Goal: Transaction & Acquisition: Obtain resource

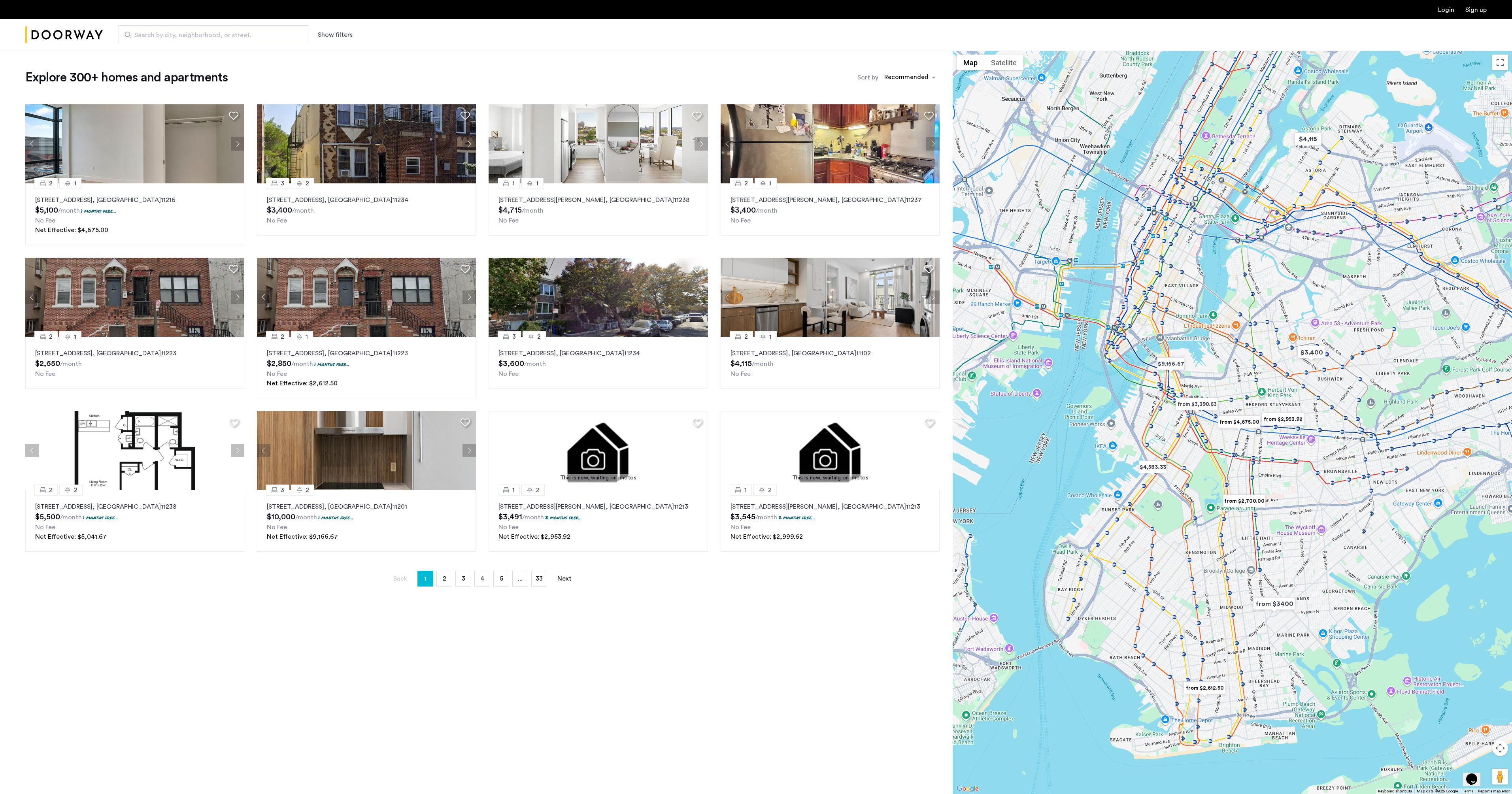
click at [346, 36] on button "Show filters" at bounding box center [335, 35] width 35 height 9
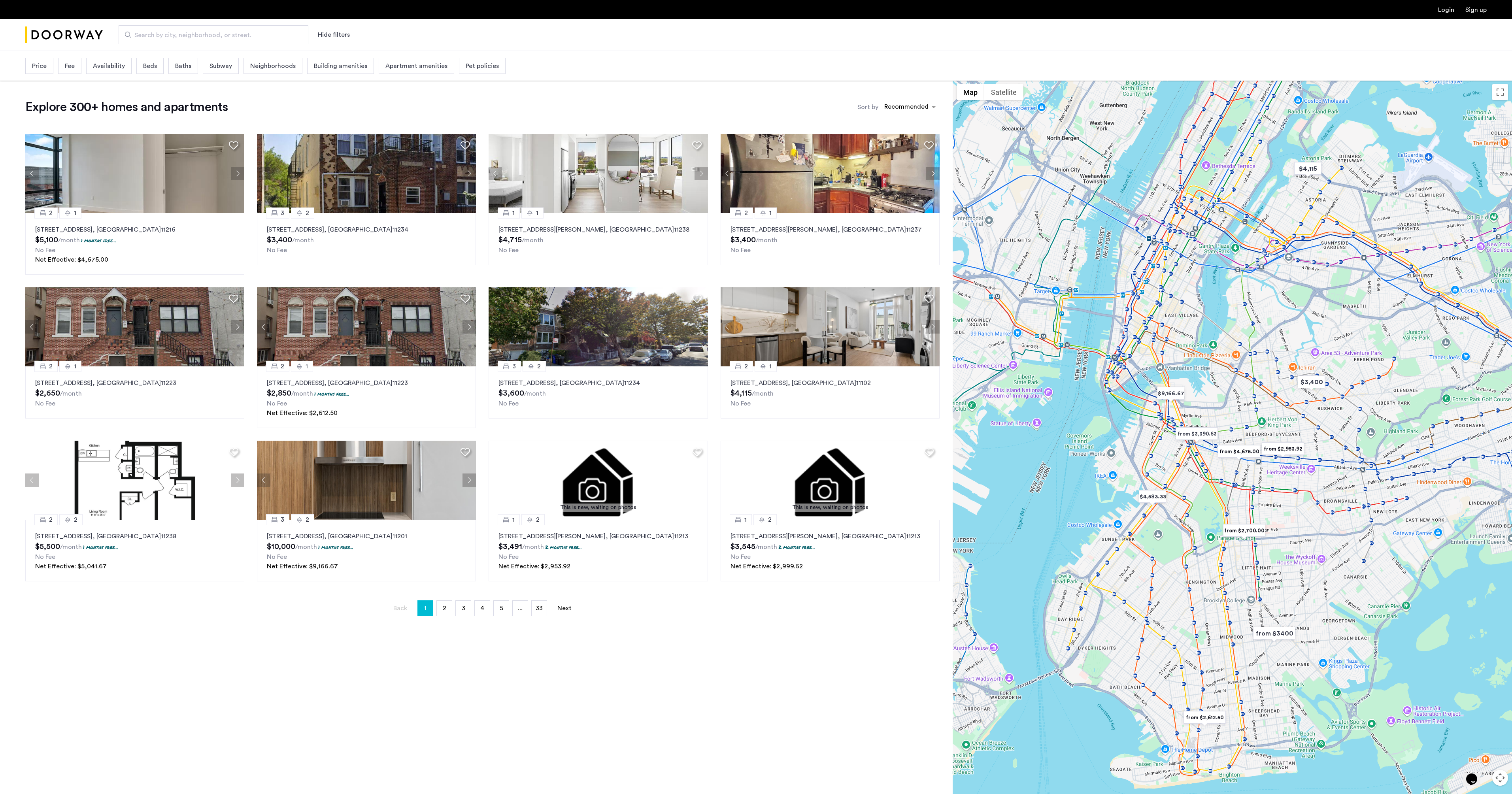
click at [32, 65] on span "Price" at bounding box center [39, 66] width 15 height 9
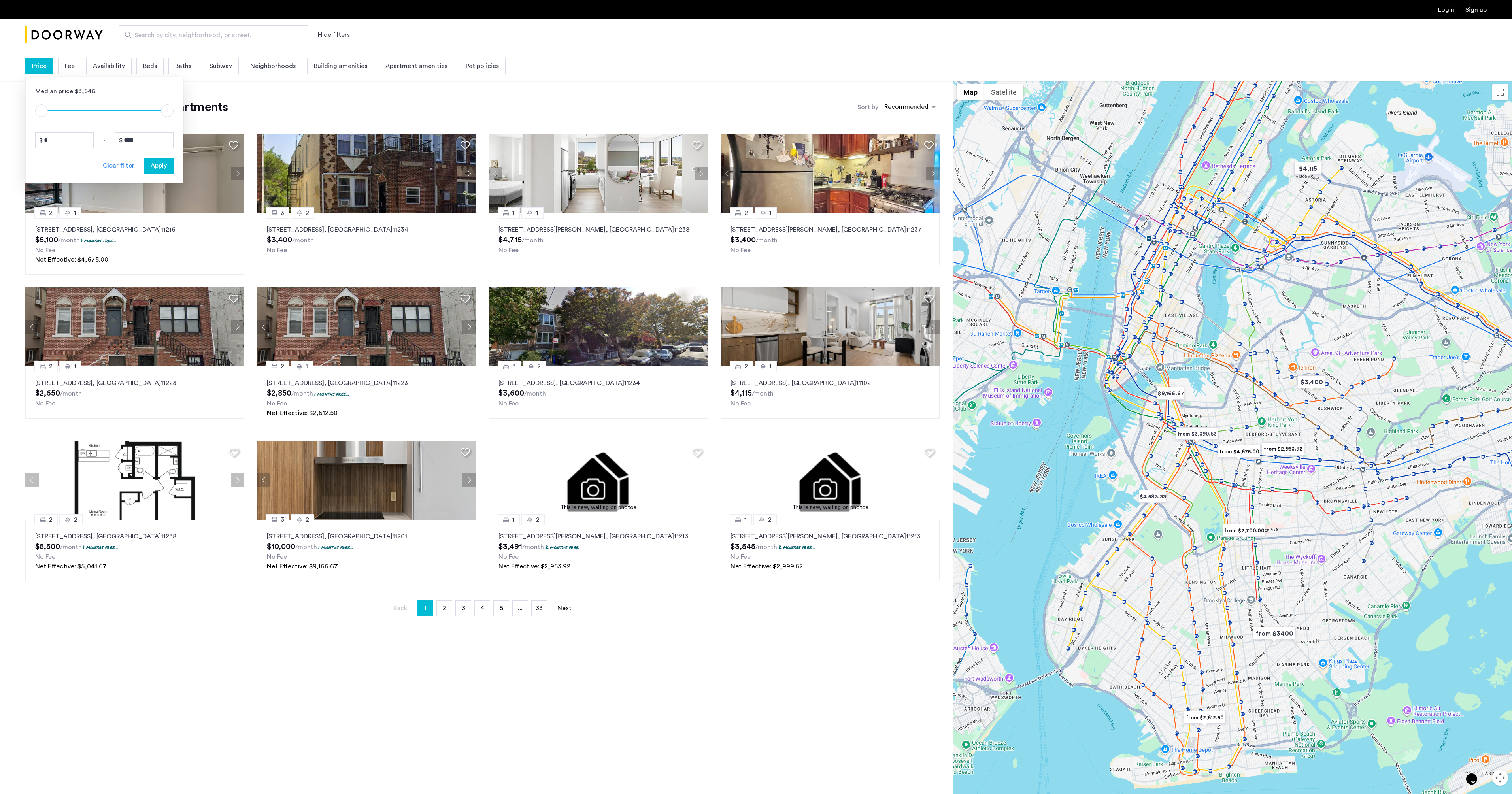
click at [59, 32] on img "Cazamio Logo" at bounding box center [64, 35] width 77 height 30
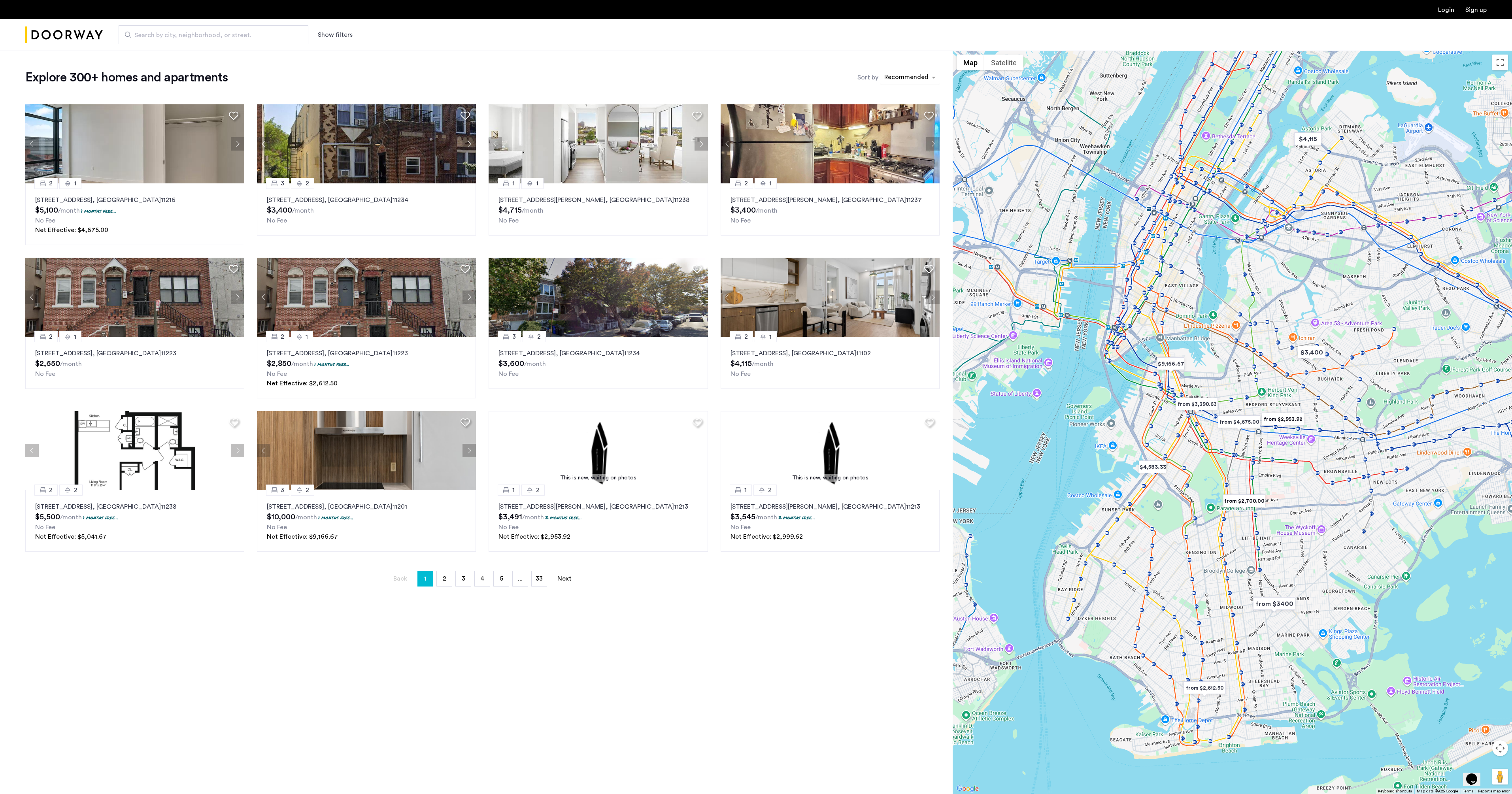
click at [903, 80] on div "sort-apartment" at bounding box center [906, 79] width 46 height 11
click at [887, 115] on label "Price Low to High" at bounding box center [897, 119] width 55 height 9
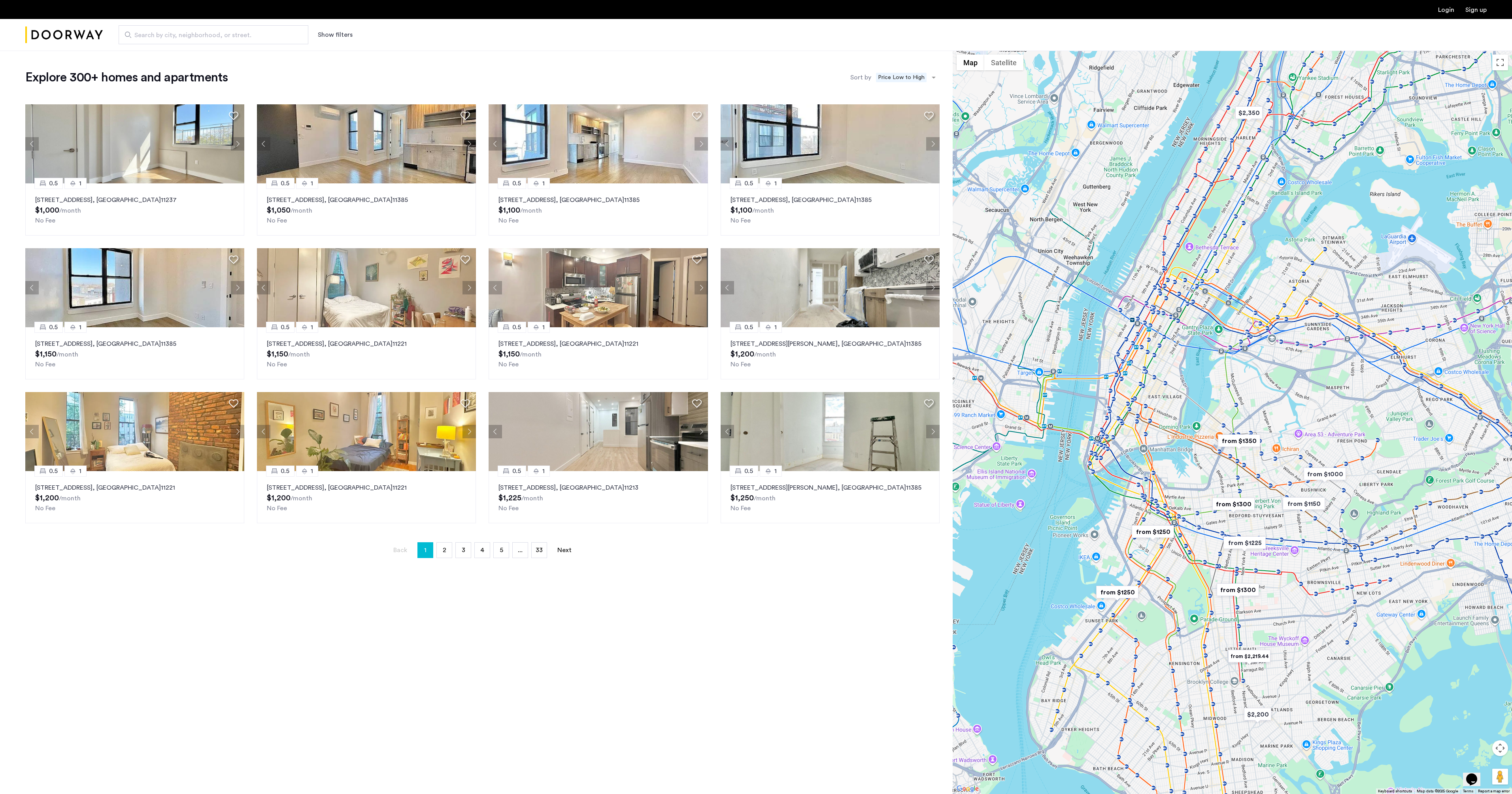
click at [320, 38] on button "Show filters" at bounding box center [335, 35] width 35 height 9
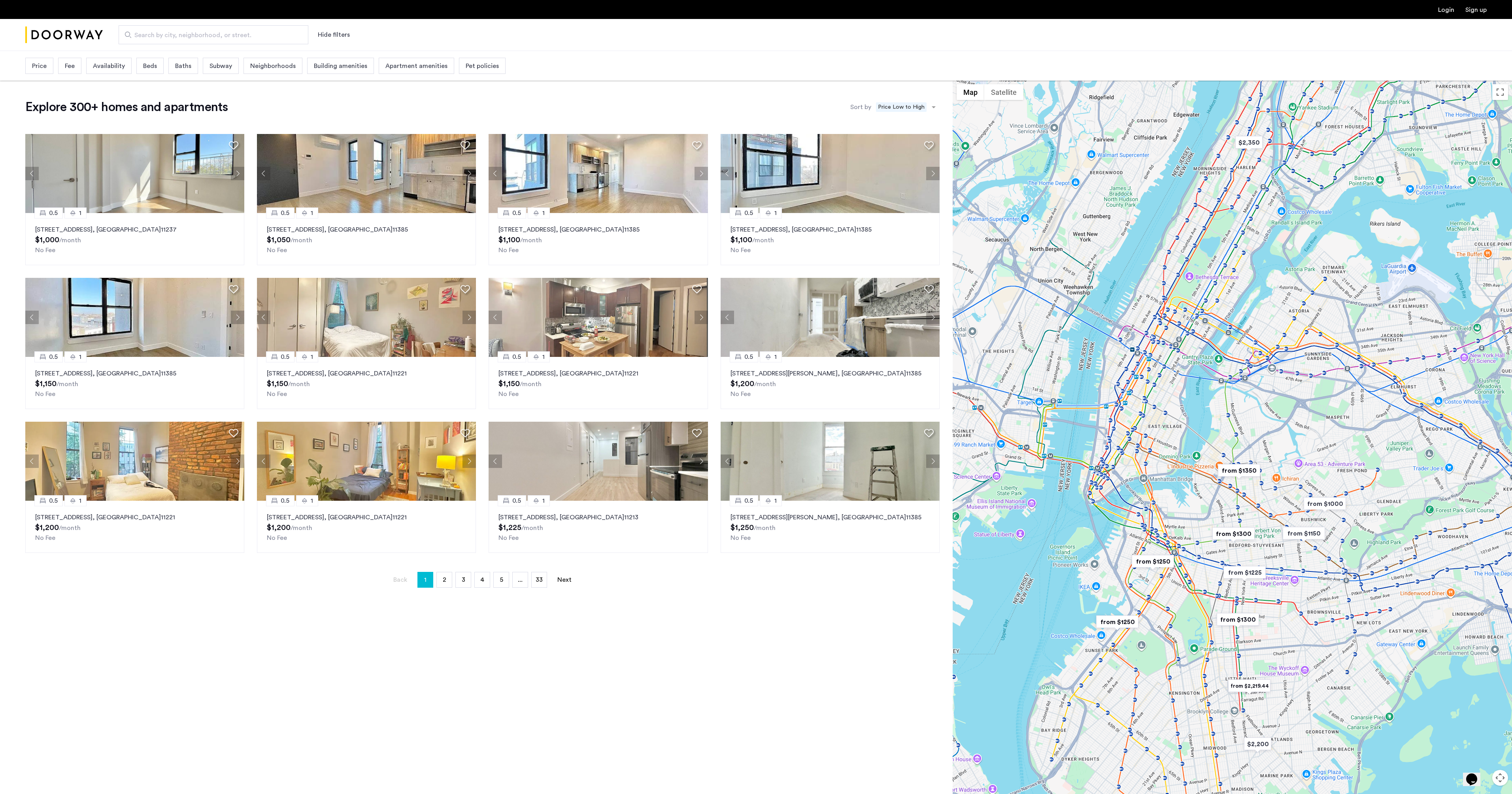
click at [164, 69] on div "Price Fee Availability Beds Baths Subway Neighborhoods Building amenities Apart…" at bounding box center [265, 66] width 480 height 20
click at [160, 67] on div "Beds" at bounding box center [150, 66] width 27 height 16
click at [198, 115] on p "1" at bounding box center [198, 110] width 14 height 15
click at [317, 131] on span "Apply" at bounding box center [325, 136] width 16 height 9
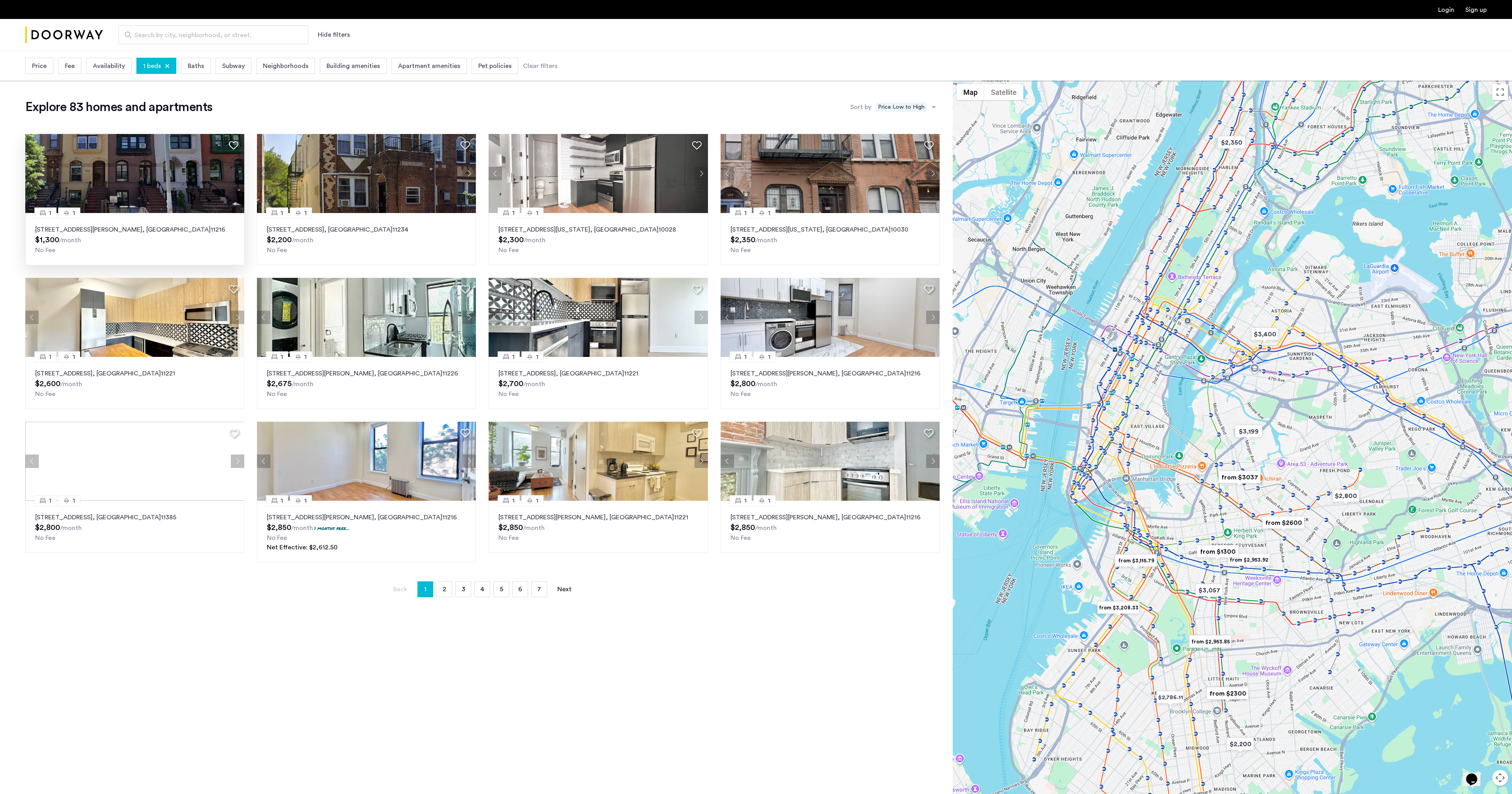
click at [159, 163] on div "1 1 480 Greene Avenue, Unit 4C, Brooklyn , NY 11216 $1,300 /month No Fee 1 1 14…" at bounding box center [482, 349] width 927 height 441
drag, startPoint x: 498, startPoint y: 674, endPoint x: 492, endPoint y: 672, distance: 6.3
click at [496, 674] on div "Explore 83 homes and apartments Sort by Recommended × Price Low to High 1 1 480…" at bounding box center [476, 452] width 953 height 744
click at [154, 190] on img at bounding box center [135, 173] width 220 height 79
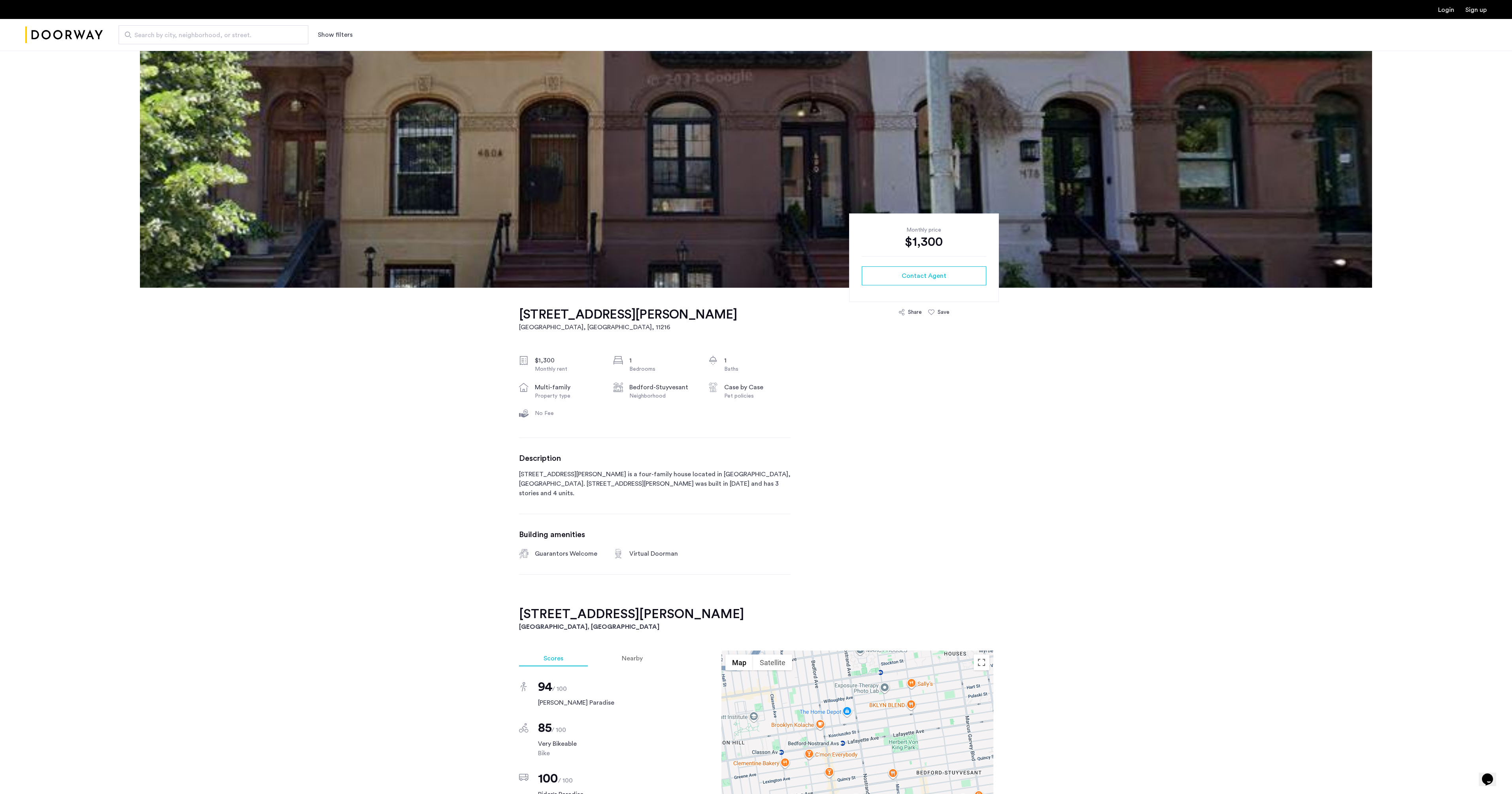
click at [710, 208] on img at bounding box center [755, 169] width 1232 height 237
